Goal: Information Seeking & Learning: Check status

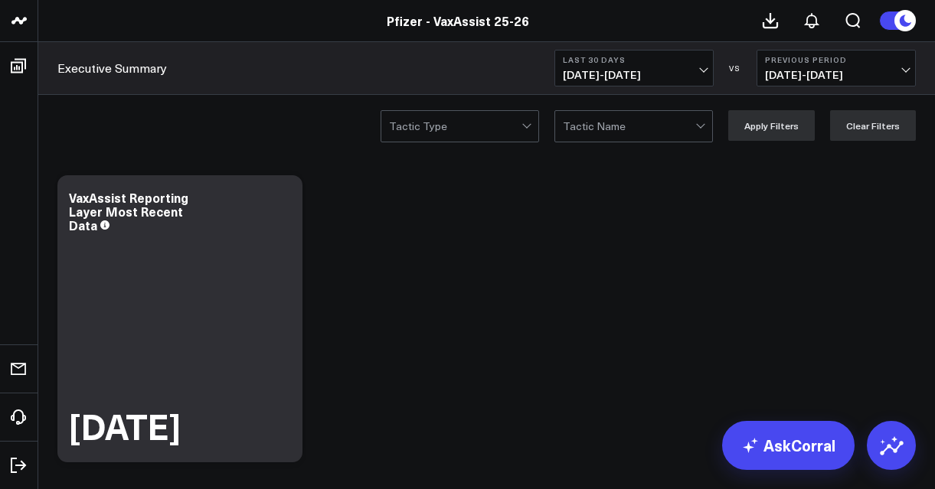
click at [692, 68] on button "Last 30 Days [DATE] - [DATE]" at bounding box center [634, 68] width 159 height 37
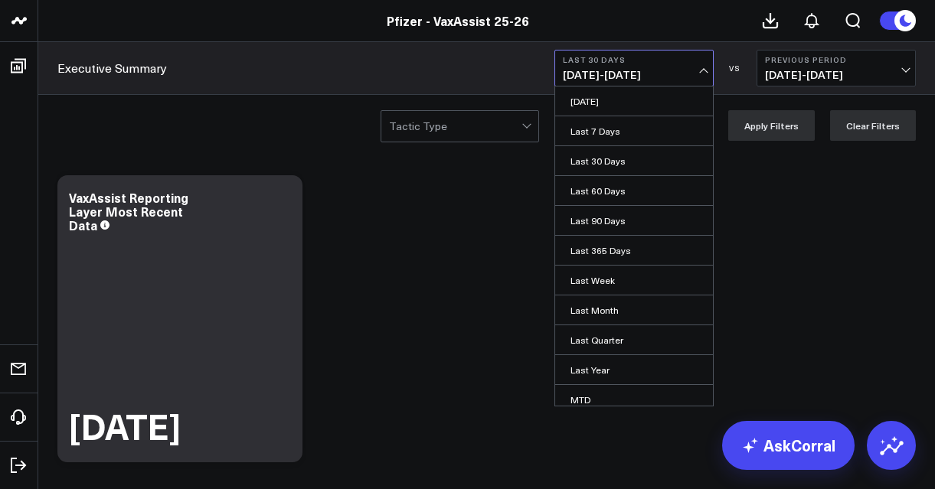
click at [692, 68] on button "Last 30 Days [DATE] - [DATE]" at bounding box center [634, 68] width 159 height 37
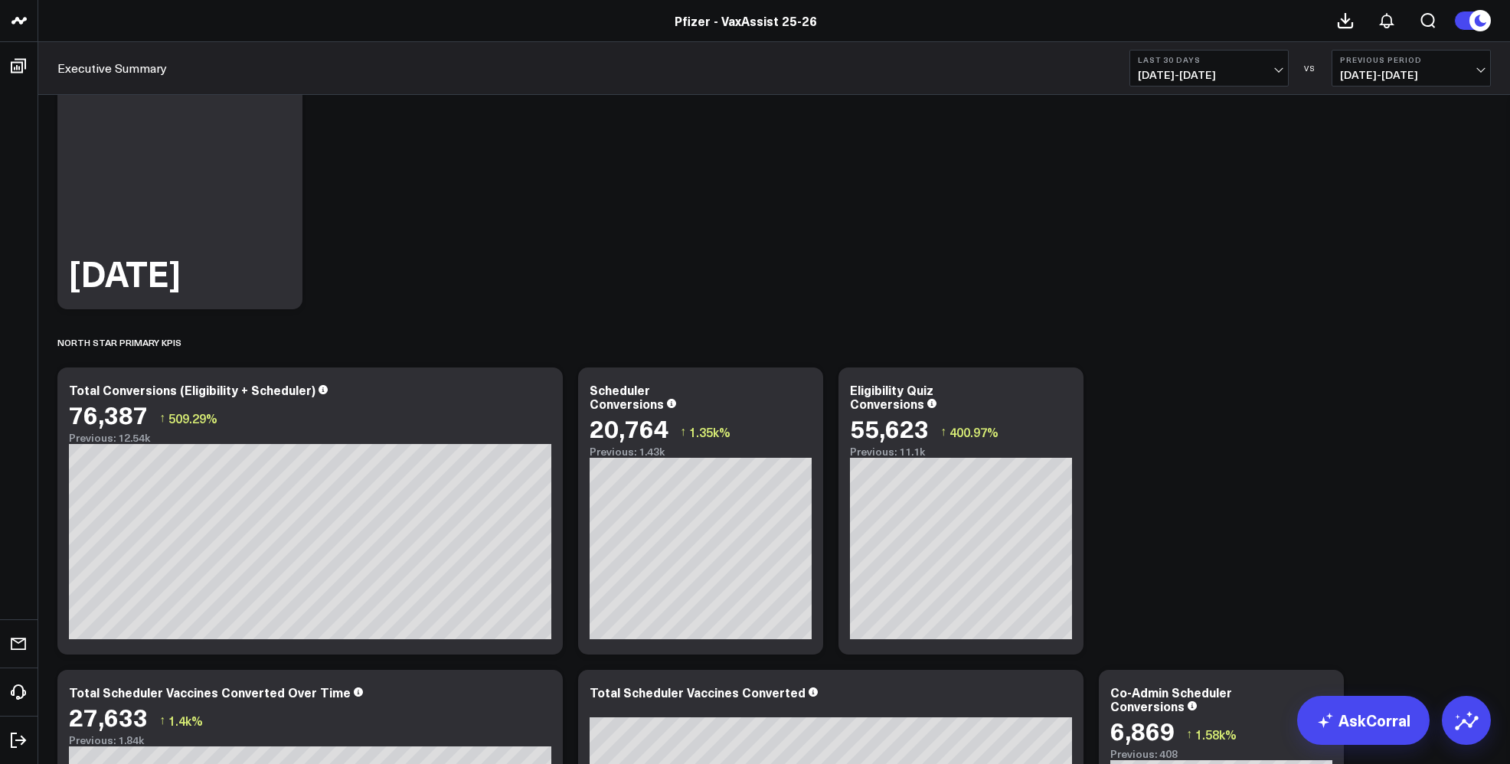
scroll to position [230, 0]
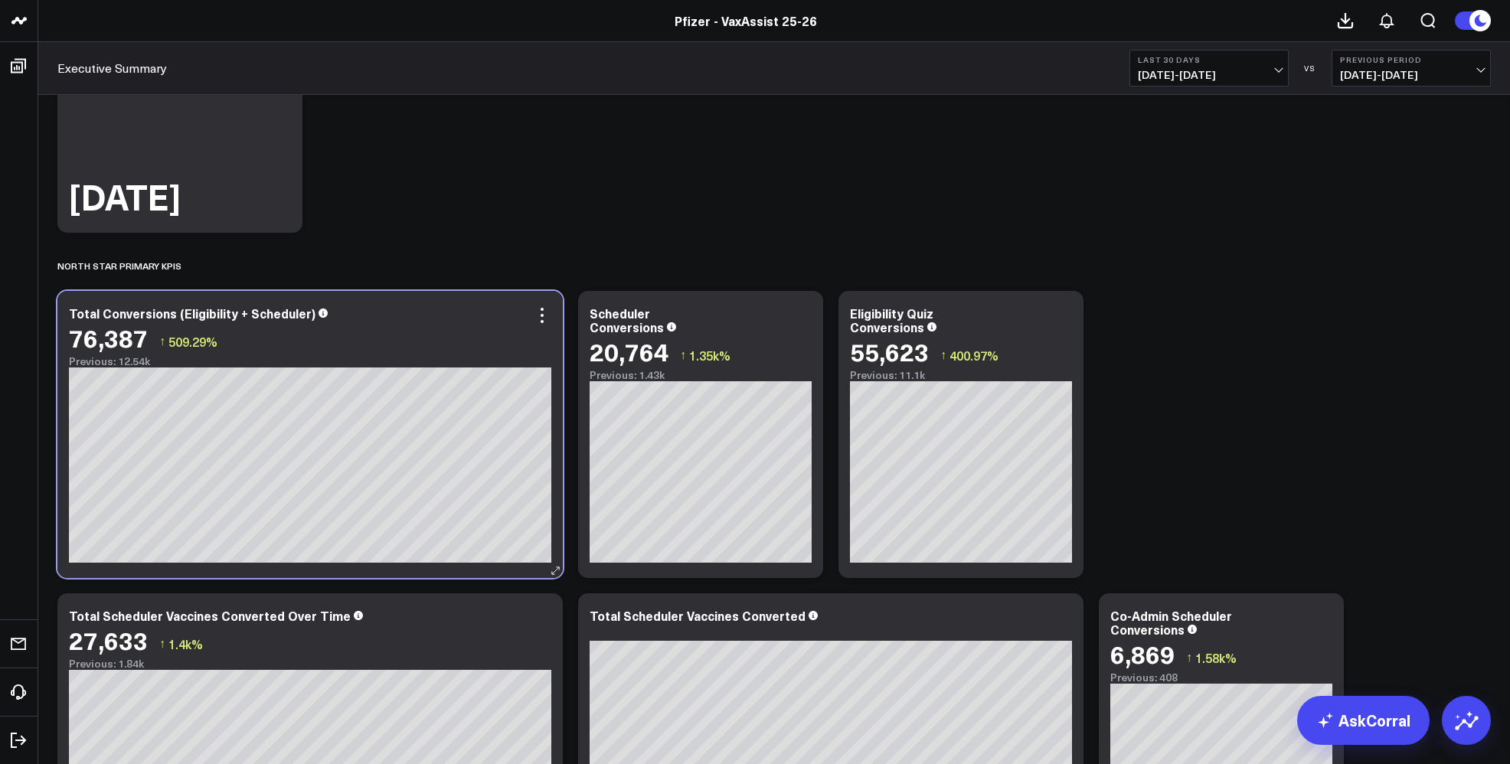
click at [542, 329] on div "76,387 ↑ 509.29%" at bounding box center [310, 338] width 483 height 28
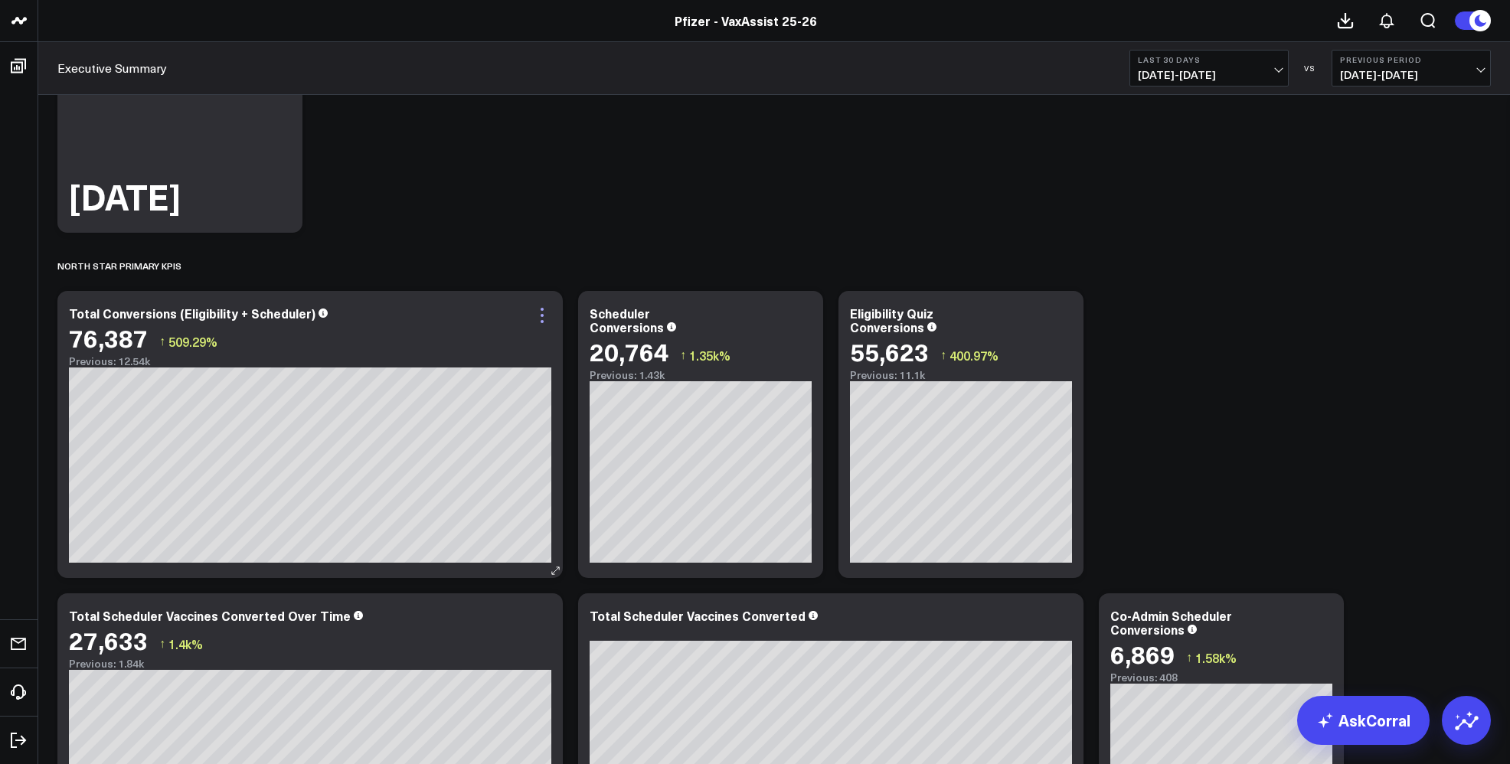
click at [542, 322] on icon at bounding box center [542, 321] width 3 height 3
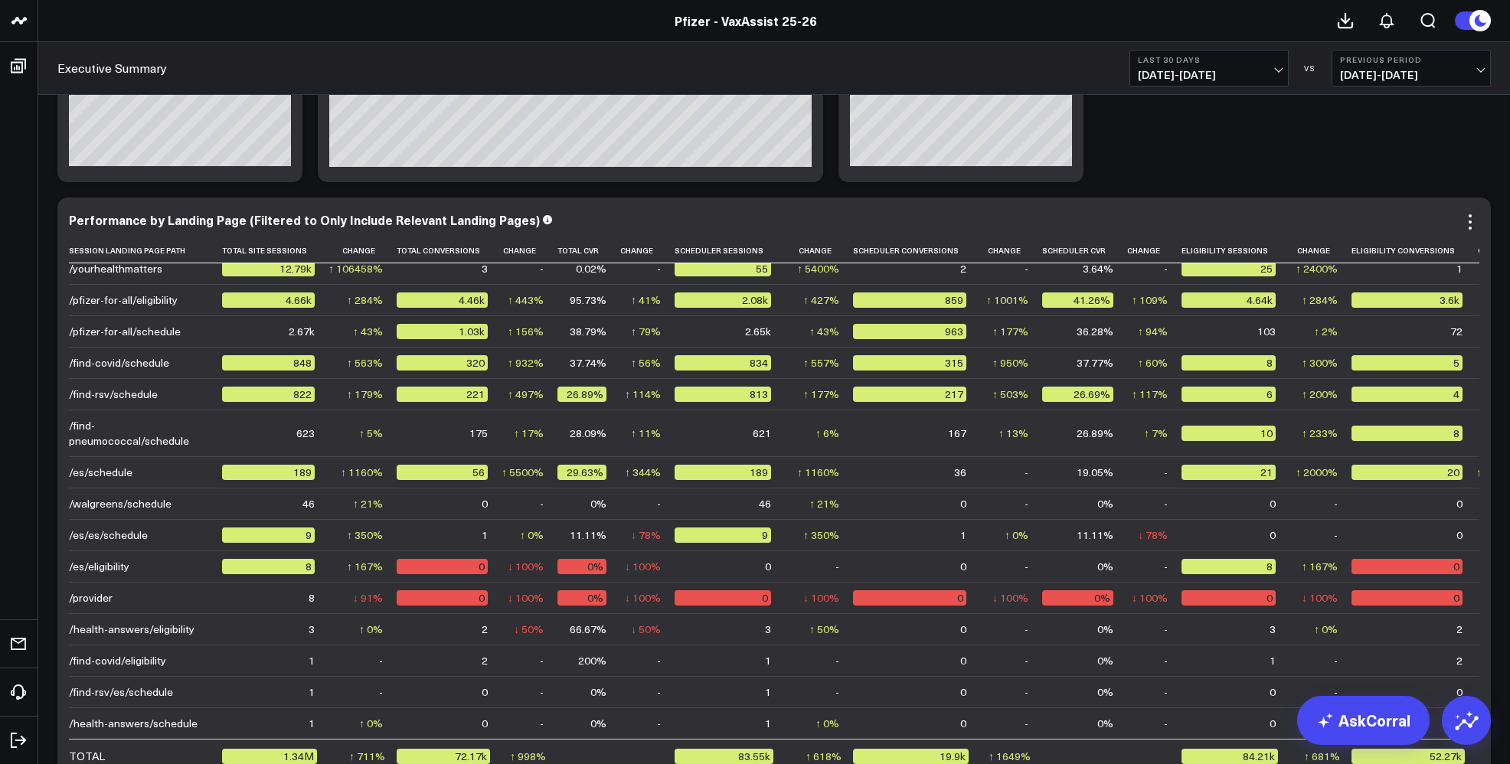
scroll to position [2221, 0]
